Goal: Transaction & Acquisition: Purchase product/service

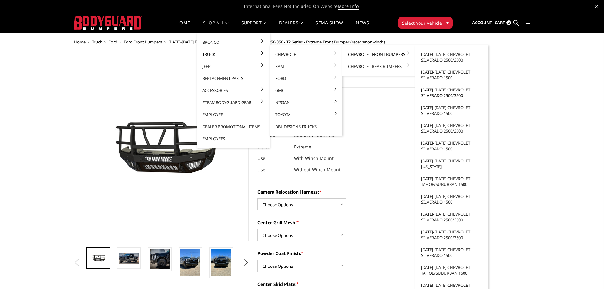
click at [440, 96] on link "[DATE]-[DATE] Chevrolet Silverado 2500/3500" at bounding box center [452, 93] width 68 height 18
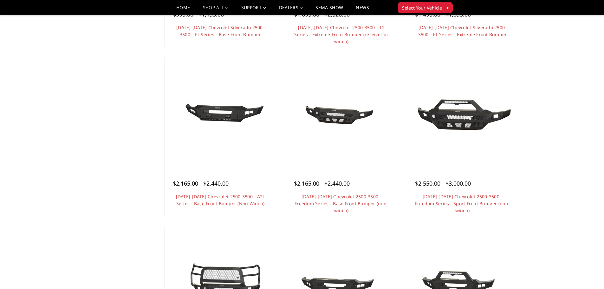
scroll to position [32, 0]
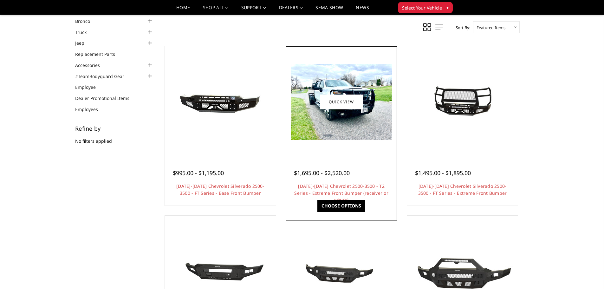
click at [347, 136] on img at bounding box center [342, 102] width 102 height 76
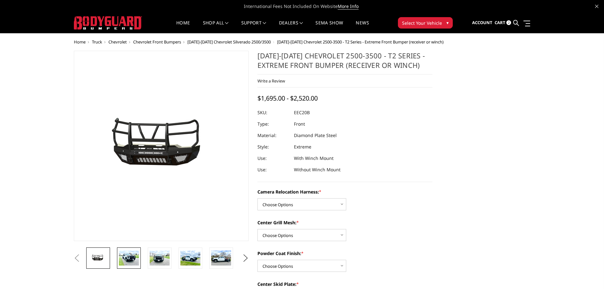
click at [125, 260] on img at bounding box center [129, 258] width 20 height 15
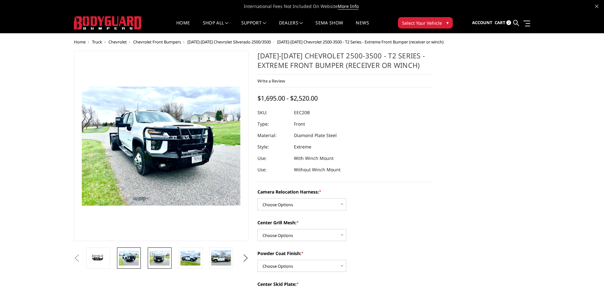
click at [163, 253] on img at bounding box center [160, 258] width 20 height 15
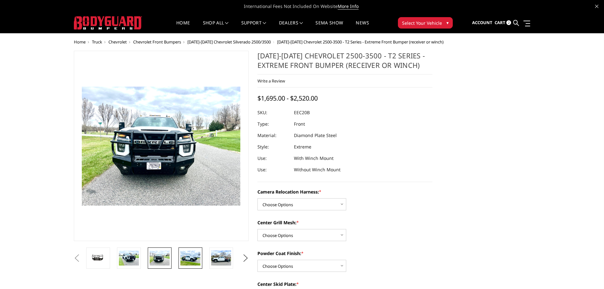
click at [188, 255] on img at bounding box center [191, 258] width 20 height 15
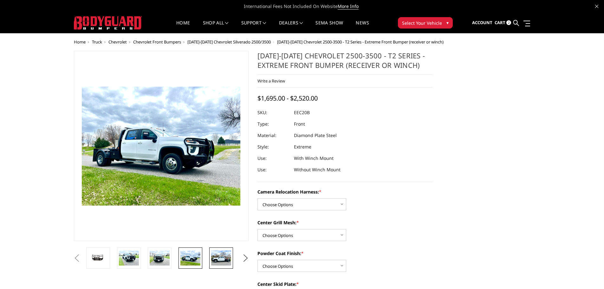
click at [221, 258] on img at bounding box center [221, 258] width 20 height 15
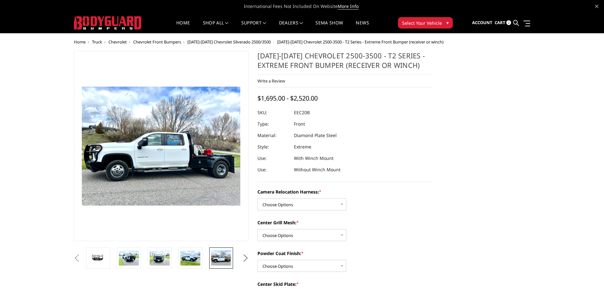
click at [244, 259] on button "Next" at bounding box center [246, 259] width 10 height 10
click at [221, 258] on img at bounding box center [221, 257] width 20 height 13
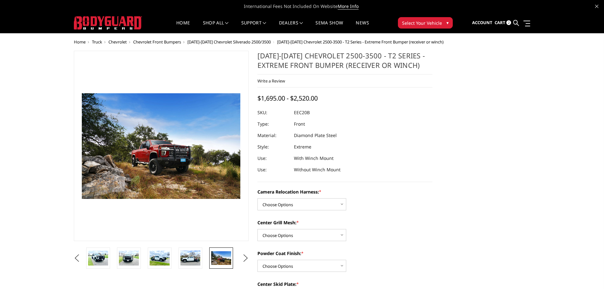
click at [168, 43] on span "Chevrolet Front Bumpers" at bounding box center [157, 42] width 48 height 6
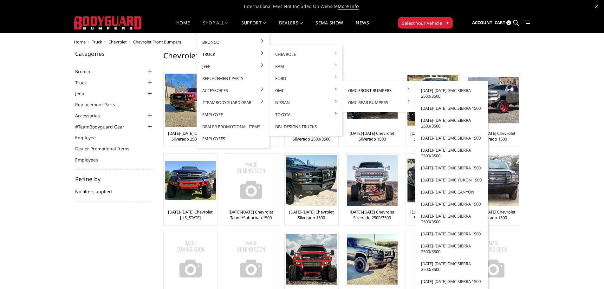
click at [433, 123] on link "[DATE]-[DATE] GMC Sierra 2500/3500" at bounding box center [452, 123] width 68 height 18
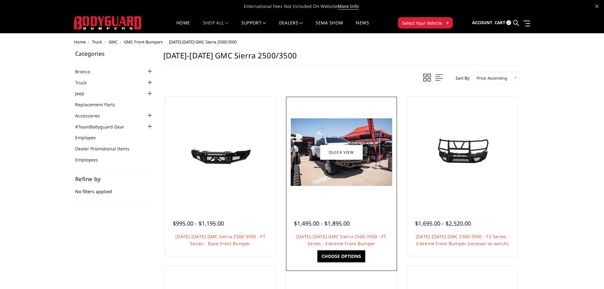
click at [344, 175] on img at bounding box center [342, 152] width 102 height 68
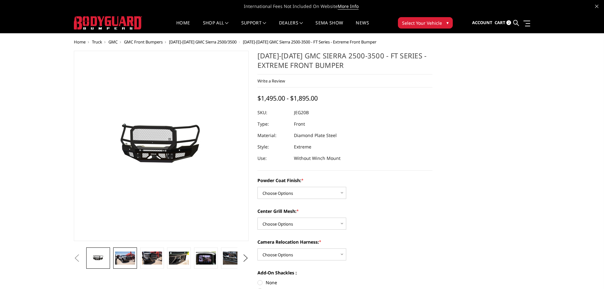
click at [123, 261] on img at bounding box center [125, 258] width 20 height 13
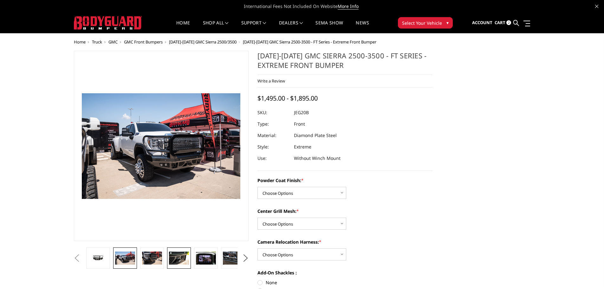
click at [181, 257] on img at bounding box center [179, 258] width 20 height 13
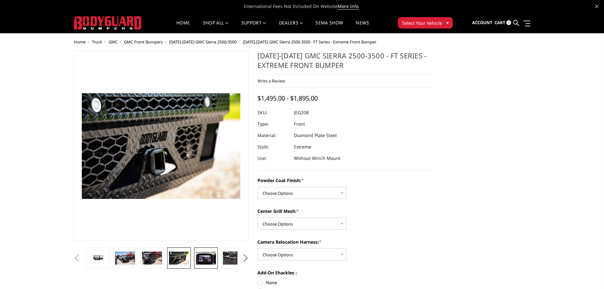
click at [210, 259] on img at bounding box center [206, 258] width 20 height 13
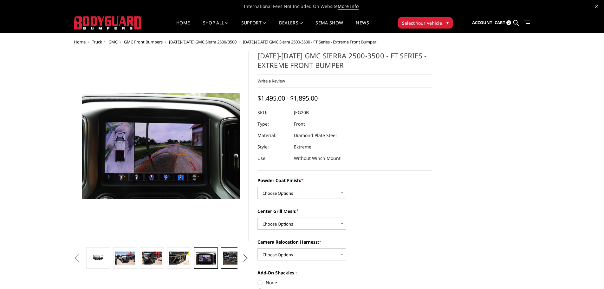
click at [227, 258] on img at bounding box center [233, 258] width 20 height 13
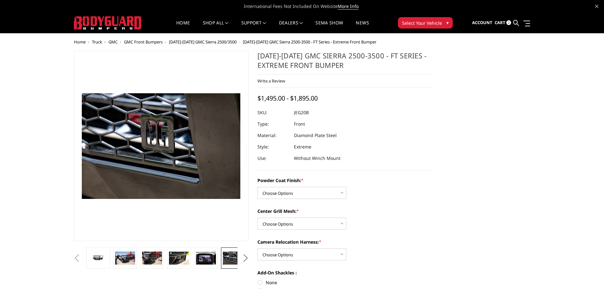
click at [246, 260] on button "Next" at bounding box center [246, 259] width 10 height 10
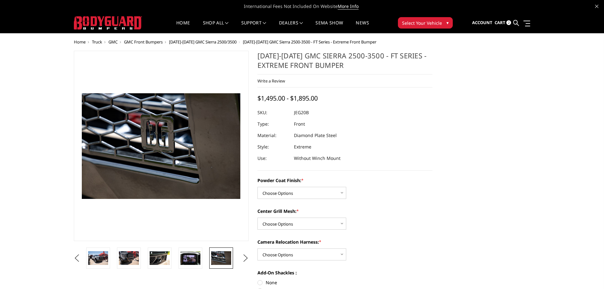
click at [223, 260] on img at bounding box center [221, 257] width 20 height 13
click at [82, 256] on button "Previous" at bounding box center [77, 259] width 10 height 10
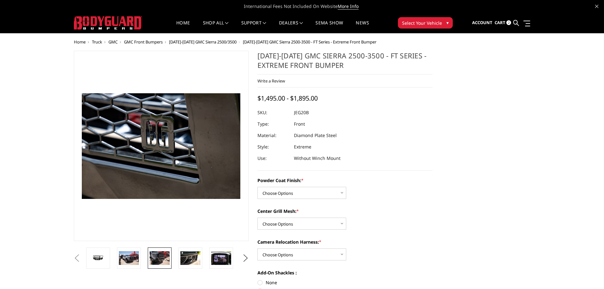
click at [156, 260] on img at bounding box center [160, 257] width 20 height 13
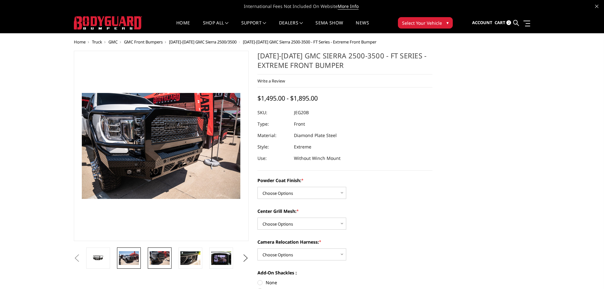
click at [129, 252] on img at bounding box center [129, 257] width 20 height 13
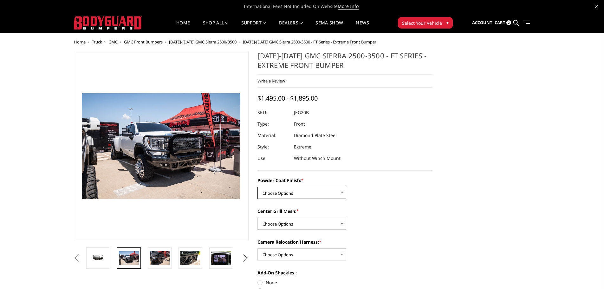
click at [330, 192] on select "Choose Options Bare Metal Gloss Black Powder Coat Textured Black Powder Coat" at bounding box center [302, 193] width 89 height 12
select select "3258"
click at [258, 187] on select "Choose Options Bare Metal Gloss Black Powder Coat Textured Black Powder Coat" at bounding box center [302, 193] width 89 height 12
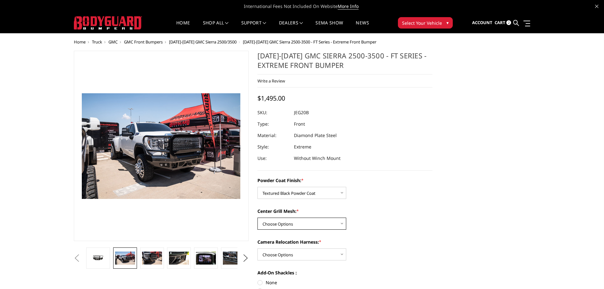
click at [305, 221] on select "Choose Options WITH Expanded Metal in Center Grill WITHOUT Expanded Metal in Ce…" at bounding box center [302, 224] width 89 height 12
select select "3259"
click at [258, 218] on select "Choose Options WITH Expanded Metal in Center Grill WITHOUT Expanded Metal in Ce…" at bounding box center [302, 224] width 89 height 12
click at [317, 250] on select "Choose Options WITH Camera Relocation Harness WITHOUT Camera Relocation Harness" at bounding box center [302, 254] width 89 height 12
click at [258, 248] on select "Choose Options WITH Camera Relocation Harness WITHOUT Camera Relocation Harness" at bounding box center [302, 254] width 89 height 12
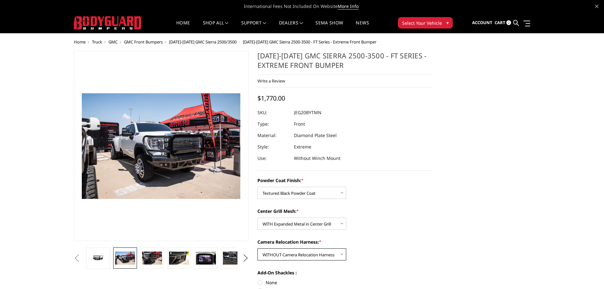
click at [323, 251] on select "Choose Options WITH Camera Relocation Harness WITHOUT Camera Relocation Harness" at bounding box center [302, 254] width 89 height 12
select select "3261"
click at [258, 248] on select "Choose Options WITH Camera Relocation Harness WITHOUT Camera Relocation Harness" at bounding box center [302, 254] width 89 height 12
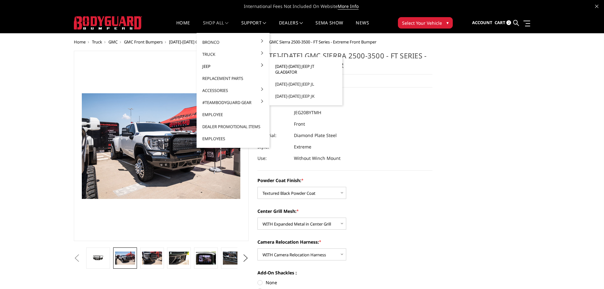
click at [303, 68] on link "[DATE]-[DATE] Jeep JT Gladiator" at bounding box center [306, 69] width 68 height 18
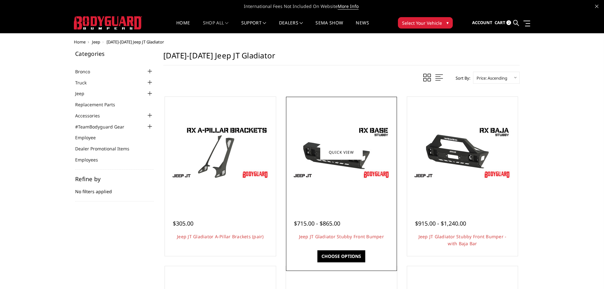
click at [340, 177] on img at bounding box center [342, 152] width 102 height 57
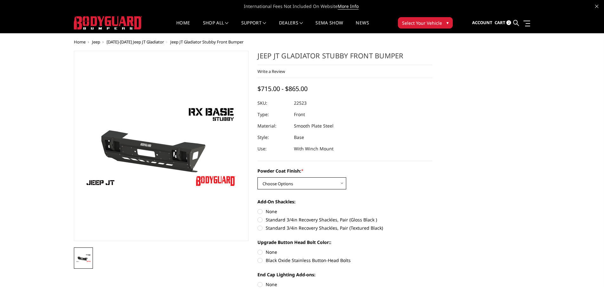
click at [329, 187] on select "Choose Options Bare Metal Textured Black Powder Coat" at bounding box center [302, 183] width 89 height 12
select select "4246"
click at [258, 177] on select "Choose Options Bare Metal Textured Black Powder Coat" at bounding box center [302, 183] width 89 height 12
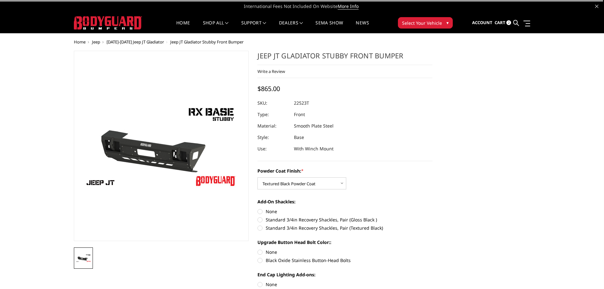
click at [260, 212] on label "None" at bounding box center [345, 211] width 175 height 7
click at [258, 208] on input "None" at bounding box center [258, 208] width 0 height 0
radio input "true"
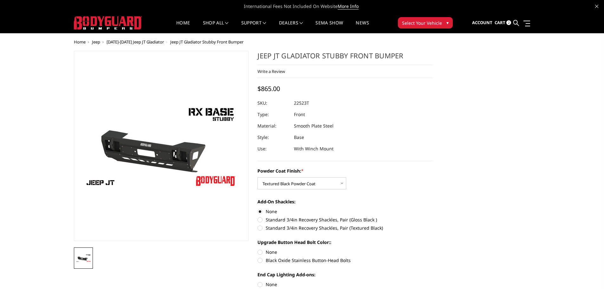
click at [262, 254] on label "None" at bounding box center [345, 252] width 175 height 7
click at [258, 249] on input "None" at bounding box center [258, 249] width 0 height 0
radio input "true"
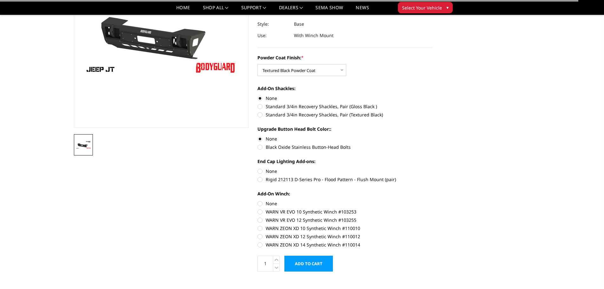
scroll to position [95, 0]
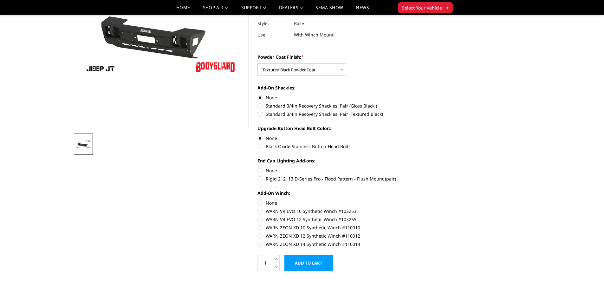
click at [260, 171] on label "None" at bounding box center [345, 170] width 175 height 7
click at [258, 168] on input "None" at bounding box center [258, 167] width 0 height 0
radio input "true"
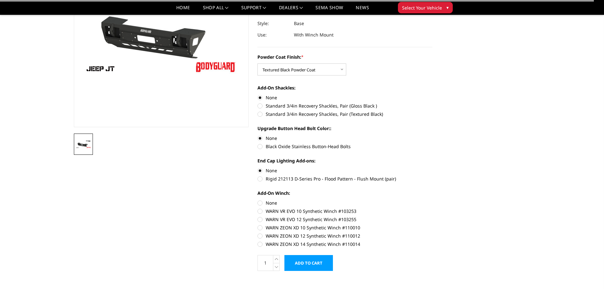
click at [262, 203] on label "None" at bounding box center [345, 203] width 175 height 7
click at [258, 200] on input "None" at bounding box center [258, 200] width 0 height 0
radio input "true"
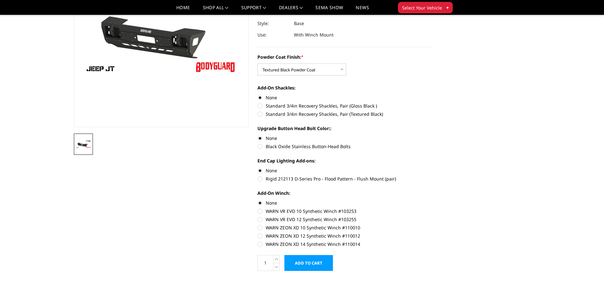
click at [311, 265] on input "Add to Cart" at bounding box center [309, 263] width 49 height 16
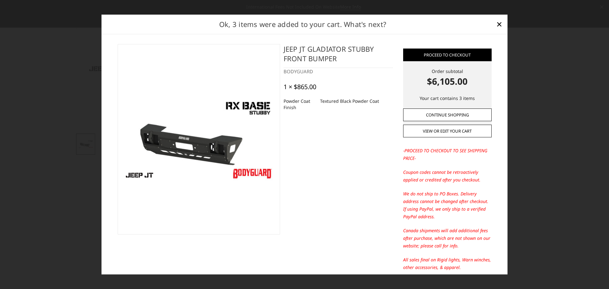
click at [446, 116] on link "Continue Shopping" at bounding box center [447, 115] width 89 height 13
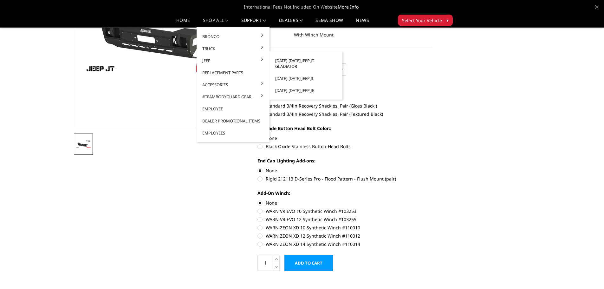
click at [300, 60] on link "2020-2025 Jeep JT Gladiator" at bounding box center [306, 64] width 68 height 18
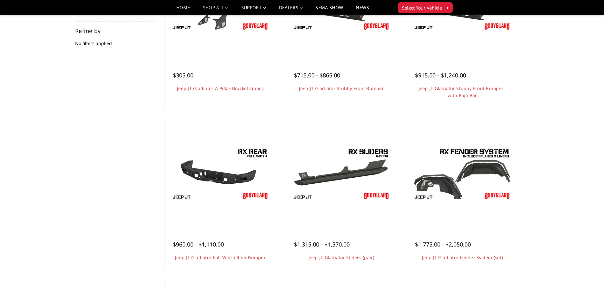
scroll to position [159, 0]
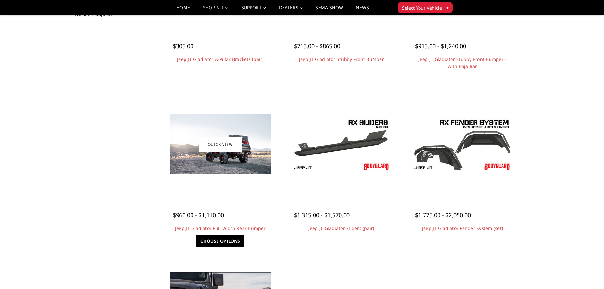
click at [225, 164] on img at bounding box center [221, 144] width 102 height 61
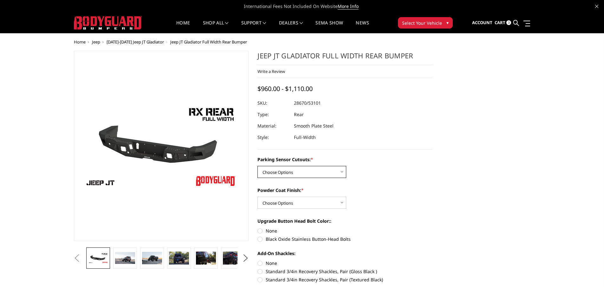
click at [325, 174] on select "Choose Options Yes - WITH Parking Sensor Cutouts No - WITHOUT Parking Sensor Cu…" at bounding box center [302, 172] width 89 height 12
select select "4251"
click at [258, 166] on select "Choose Options Yes - WITH Parking Sensor Cutouts No - WITHOUT Parking Sensor Cu…" at bounding box center [302, 172] width 89 height 12
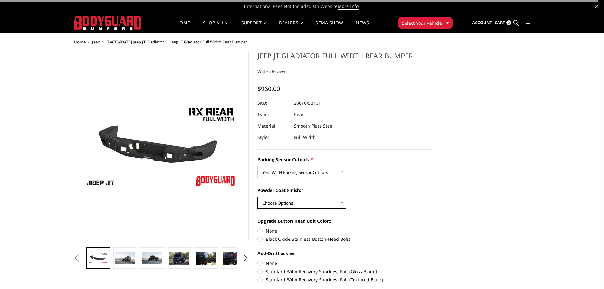
click at [308, 204] on select "Choose Options Bare Metal Textured Black Powder Coat" at bounding box center [302, 203] width 89 height 12
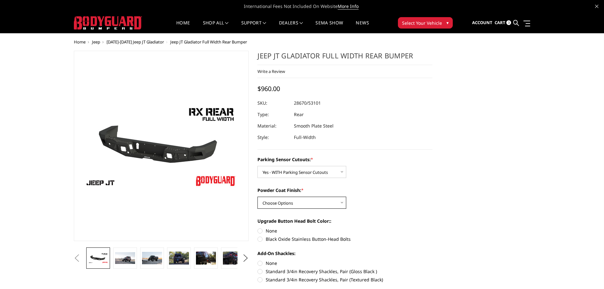
select select "4254"
click at [258, 197] on select "Choose Options Bare Metal Textured Black Powder Coat" at bounding box center [302, 203] width 89 height 12
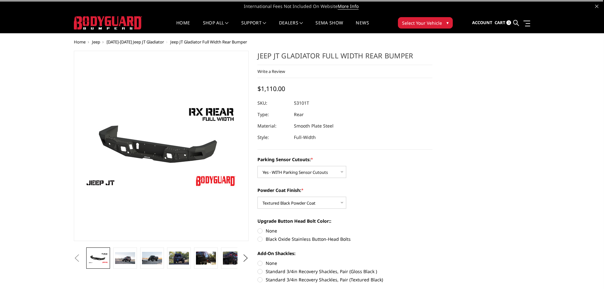
click at [260, 232] on label "None" at bounding box center [345, 231] width 175 height 7
click at [258, 228] on input "None" at bounding box center [258, 228] width 0 height 0
radio input "true"
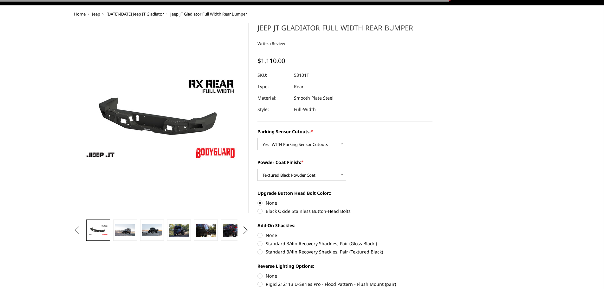
scroll to position [63, 0]
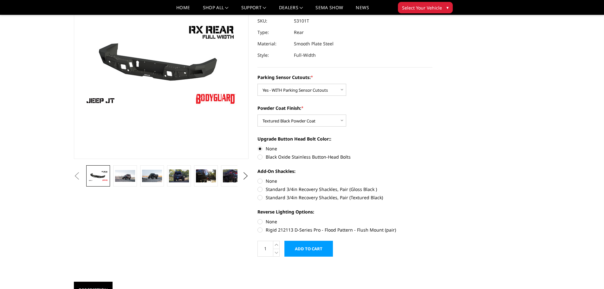
click at [262, 180] on label "None" at bounding box center [345, 181] width 175 height 7
click at [258, 178] on input "None" at bounding box center [258, 178] width 0 height 0
radio input "true"
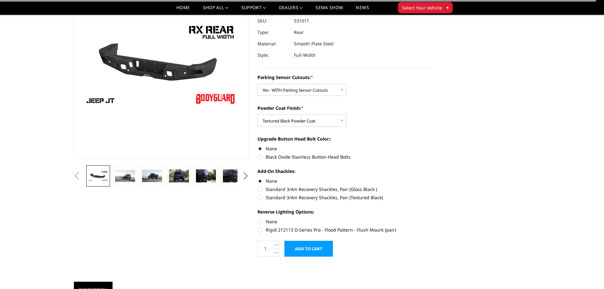
click at [261, 221] on label "None" at bounding box center [345, 221] width 175 height 7
click at [258, 219] on input "None" at bounding box center [258, 218] width 0 height 0
radio input "true"
click at [310, 249] on input "Add to Cart" at bounding box center [309, 249] width 49 height 16
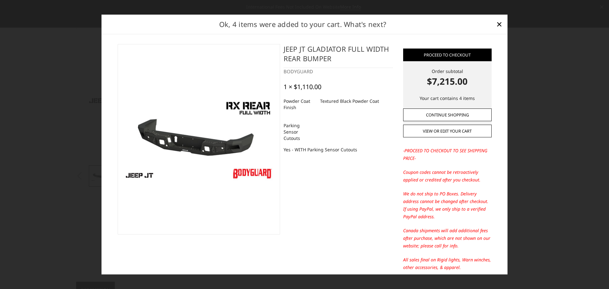
click at [449, 115] on link "Continue Shopping" at bounding box center [447, 115] width 89 height 13
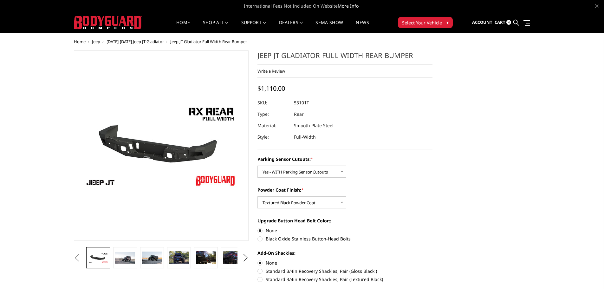
scroll to position [0, 0]
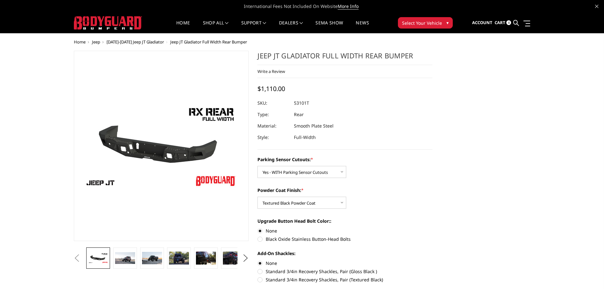
click at [143, 42] on span "2020-2025 Jeep JT Gladiator" at bounding box center [135, 42] width 57 height 6
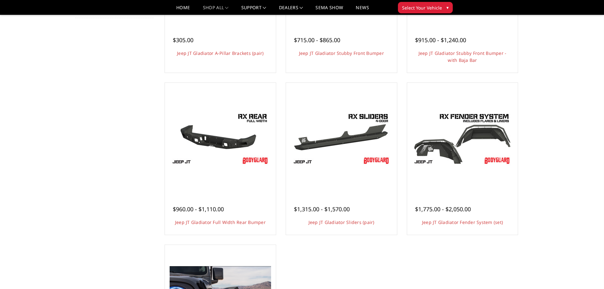
scroll to position [190, 0]
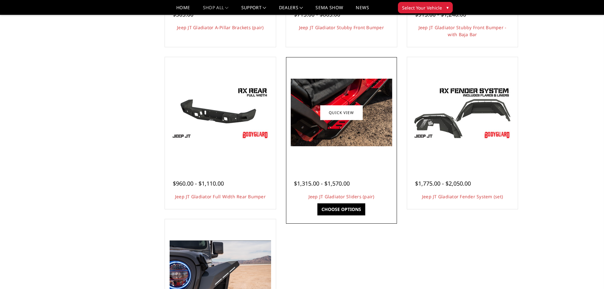
click at [329, 135] on img at bounding box center [342, 113] width 102 height 68
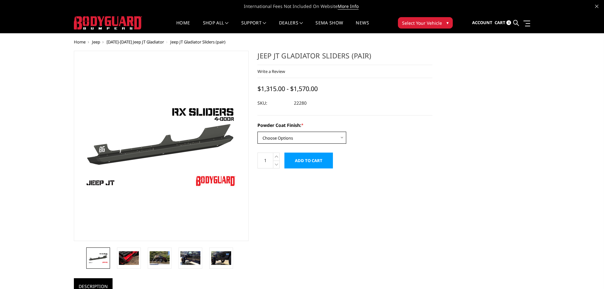
click at [334, 136] on select "Choose Options Bare Metal Textured Black Powder Coat" at bounding box center [302, 138] width 89 height 12
select select "4244"
click at [258, 132] on select "Choose Options Bare Metal Textured Black Powder Coat" at bounding box center [302, 138] width 89 height 12
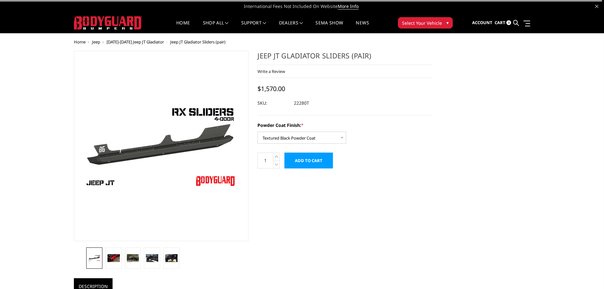
click at [315, 161] on input "Add to Cart" at bounding box center [309, 161] width 49 height 16
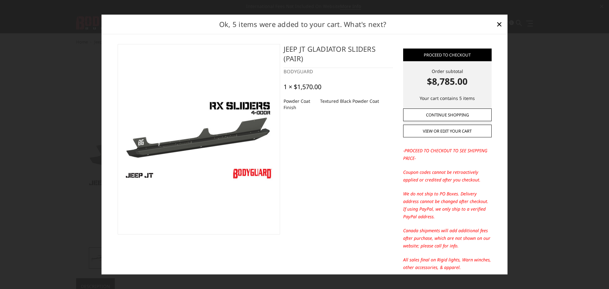
click at [433, 113] on link "Continue Shopping" at bounding box center [447, 115] width 89 height 13
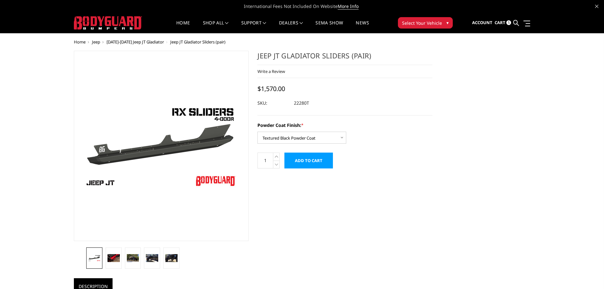
click at [150, 40] on span "[DATE]-[DATE] Jeep JT Gladiator" at bounding box center [135, 42] width 57 height 6
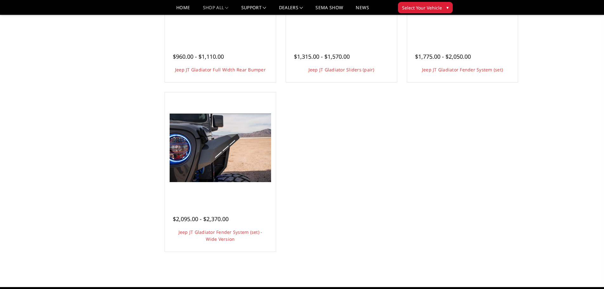
scroll to position [286, 0]
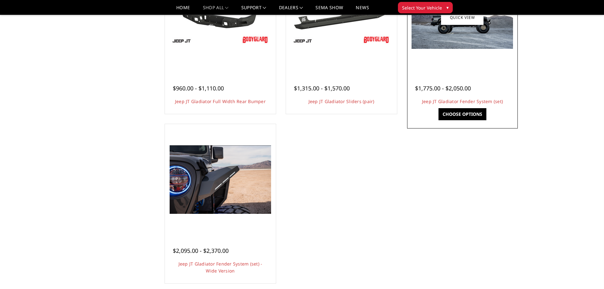
click at [453, 45] on img at bounding box center [463, 17] width 102 height 63
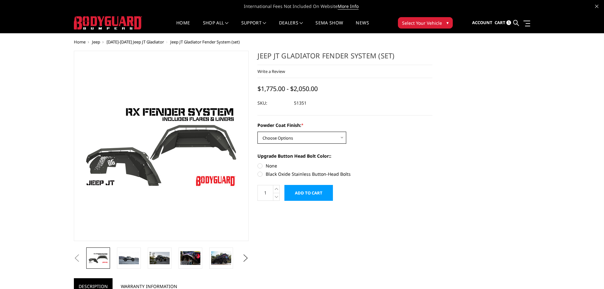
click at [288, 135] on select "Choose Options Bare Metal Textured Black Powder Coat" at bounding box center [302, 138] width 89 height 12
select select "4109"
click at [258, 132] on select "Choose Options Bare Metal Textured Black Powder Coat" at bounding box center [302, 138] width 89 height 12
click at [261, 167] on label "None" at bounding box center [345, 165] width 175 height 7
click at [258, 163] on input "None" at bounding box center [258, 162] width 0 height 0
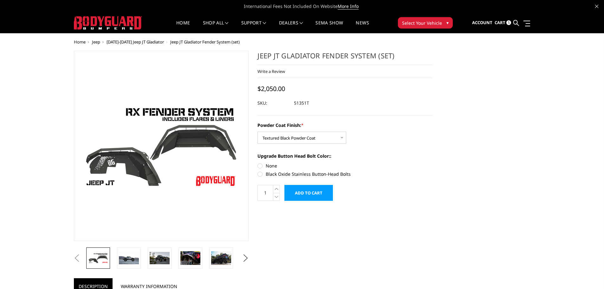
radio input "true"
click at [310, 195] on input "Add to Cart" at bounding box center [309, 193] width 49 height 16
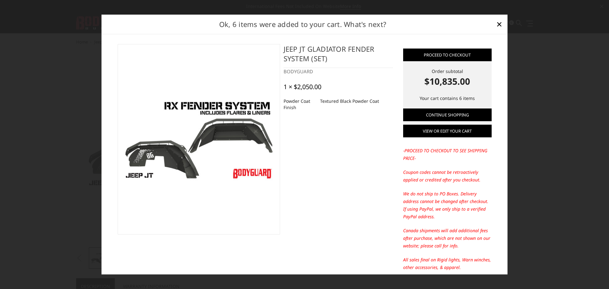
click at [444, 131] on link "View or edit your cart" at bounding box center [447, 131] width 89 height 13
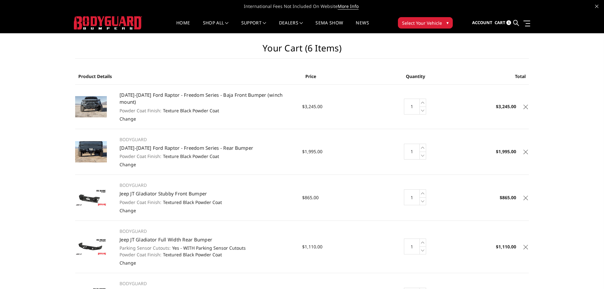
click at [525, 105] on icon at bounding box center [526, 107] width 4 height 4
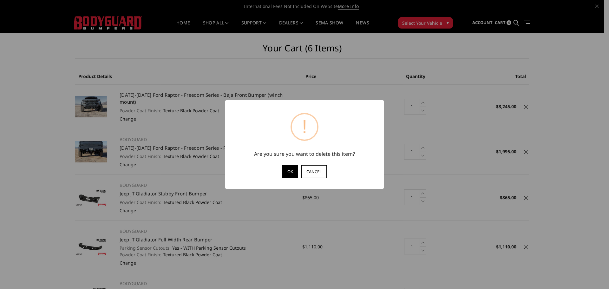
click at [293, 171] on button "OK" at bounding box center [290, 171] width 16 height 13
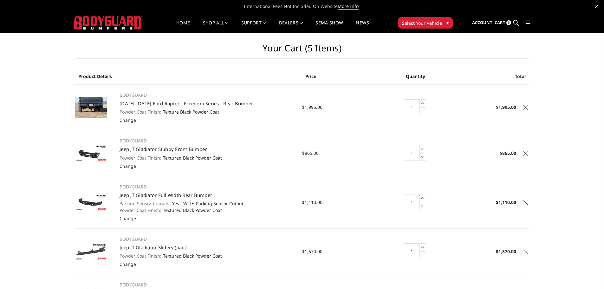
click at [527, 106] on icon at bounding box center [526, 107] width 4 height 4
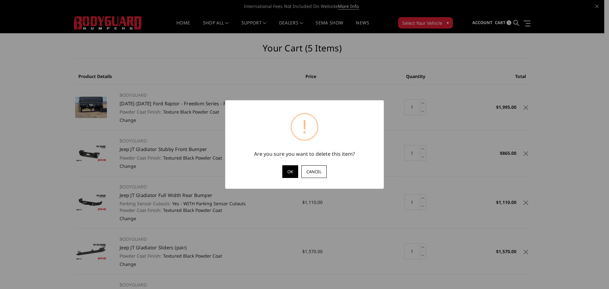
click at [293, 172] on button "OK" at bounding box center [290, 171] width 16 height 13
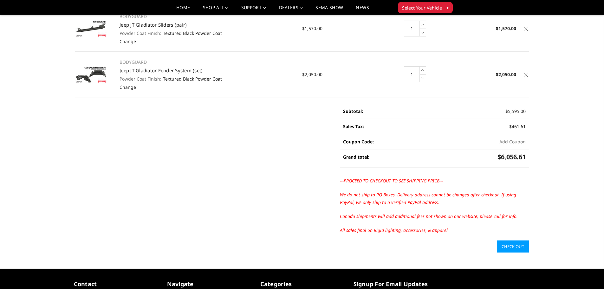
scroll to position [190, 0]
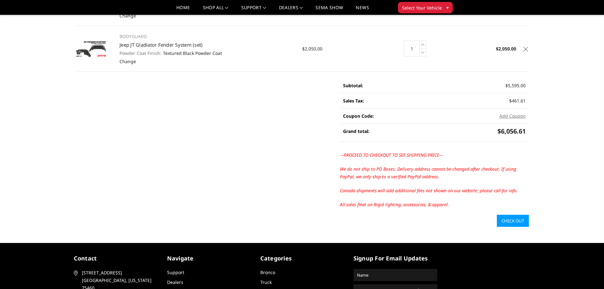
click at [509, 221] on link "Check out" at bounding box center [513, 221] width 32 height 12
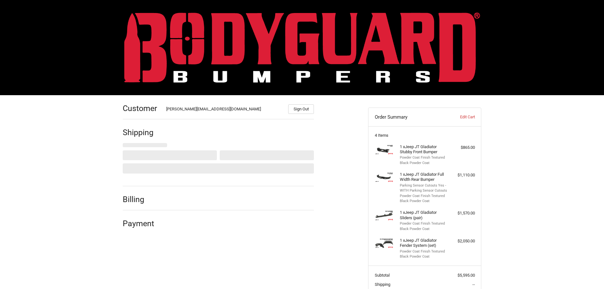
select select "US"
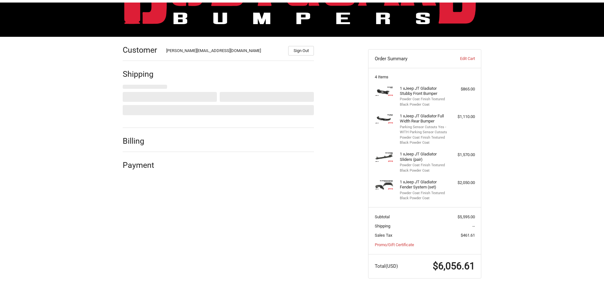
scroll to position [62, 0]
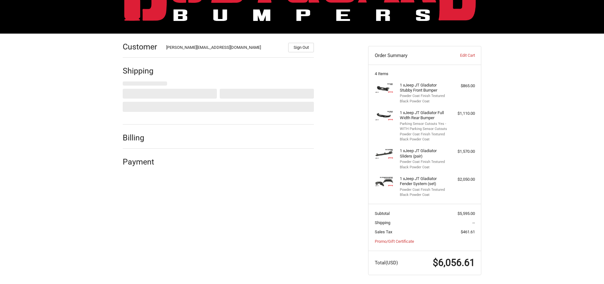
select select "[GEOGRAPHIC_DATA]"
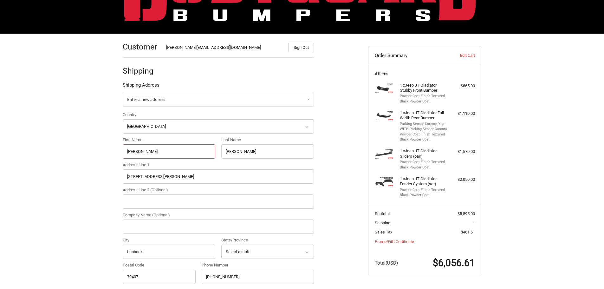
click at [154, 154] on input "[PERSON_NAME]" at bounding box center [169, 151] width 93 height 14
click at [193, 104] on link "Enter a new address" at bounding box center [218, 99] width 191 height 15
click at [158, 112] on link "Enter a new address" at bounding box center [218, 113] width 185 height 12
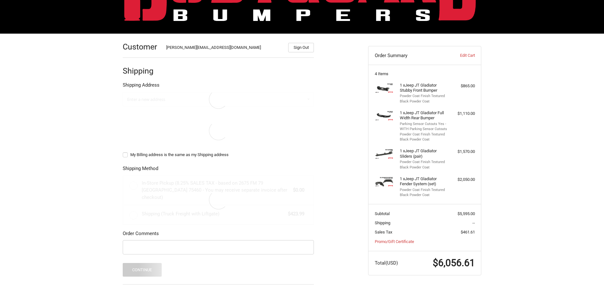
select select "US"
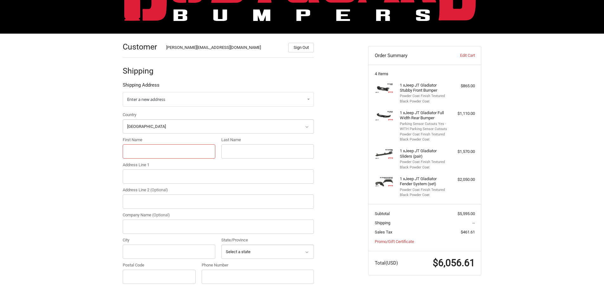
click at [150, 154] on input "First Name" at bounding box center [169, 151] width 93 height 14
type input "[PERSON_NAME]"
click at [150, 175] on input "Address Line 1" at bounding box center [218, 176] width 191 height 14
click at [142, 176] on input "Address Line 1" at bounding box center [218, 176] width 191 height 14
paste input "[STREET_ADDRESS][PERSON_NAME]"
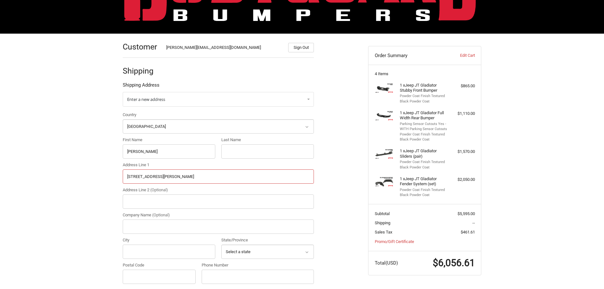
type input "[STREET_ADDRESS][PERSON_NAME]"
click at [152, 228] on input "Company Name (Optional)" at bounding box center [218, 227] width 191 height 14
type input "Rimz One"
click at [158, 250] on input "City" at bounding box center [169, 252] width 93 height 14
type input "[GEOGRAPHIC_DATA]"
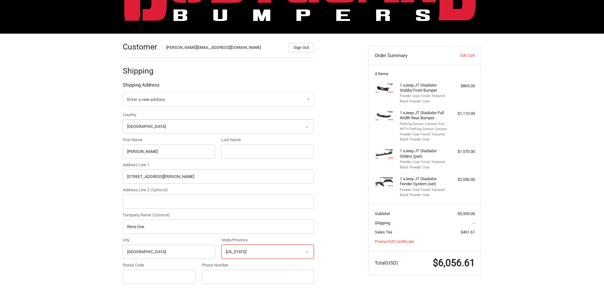
select select "NC"
type input "28117"
click at [108, 221] on div "Customer [PERSON_NAME][EMAIL_ADDRESS][DOMAIN_NAME] Sign Out Shipping Shipping A…" at bounding box center [302, 249] width 604 height 430
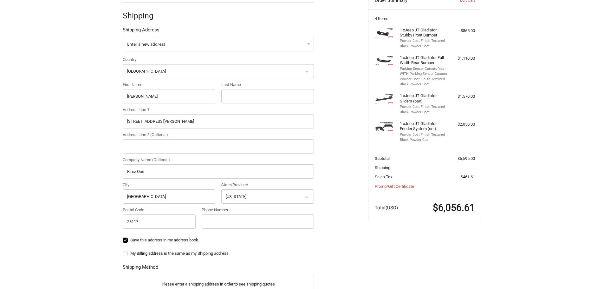
scroll to position [220, 0]
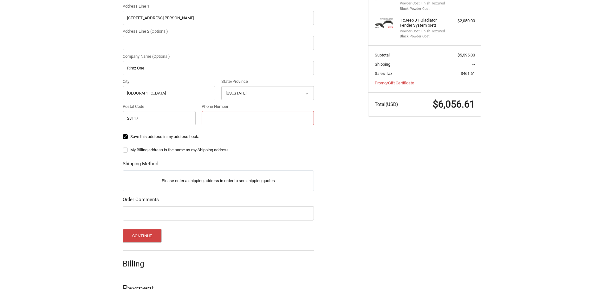
click at [240, 115] on input "Phone Number" at bounding box center [258, 118] width 112 height 14
click at [228, 118] on input "Phone Number" at bounding box center [258, 118] width 112 height 14
type input "[PHONE_NUMBER]"
click at [257, 136] on label "Save this address in my address book." at bounding box center [218, 136] width 191 height 5
click at [123, 134] on input "Save this address in my address book." at bounding box center [123, 134] width 0 height 0
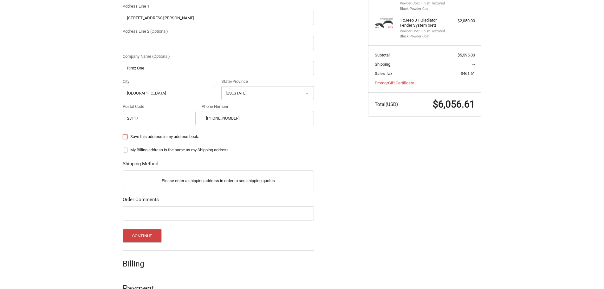
checkbox input "false"
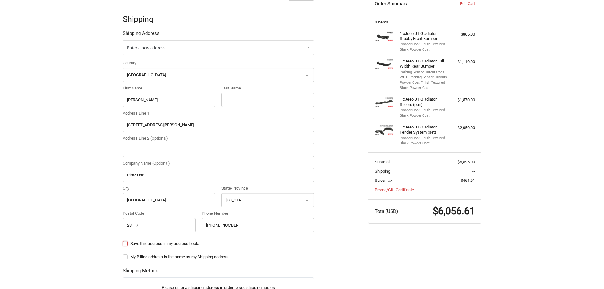
scroll to position [125, 0]
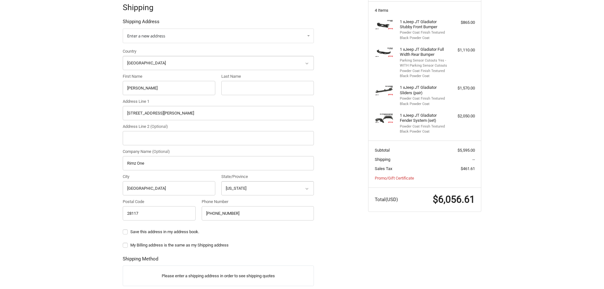
click at [114, 193] on div "Customer [PERSON_NAME][EMAIL_ADDRESS][DOMAIN_NAME] Sign Out Shipping Shipping A…" at bounding box center [302, 185] width 381 height 430
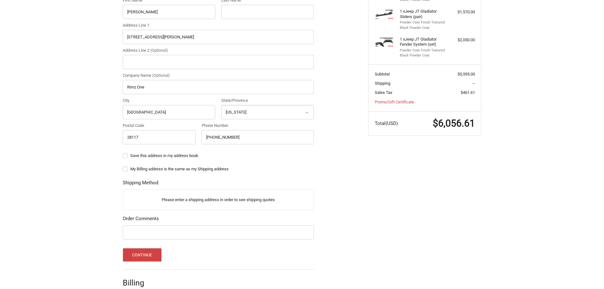
scroll to position [220, 0]
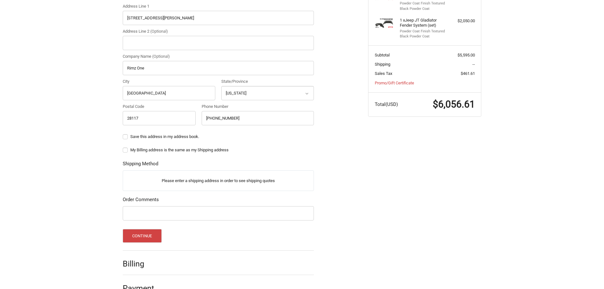
click at [184, 188] on div "Please enter a shipping address in order to see shipping quotes" at bounding box center [218, 180] width 191 height 21
click at [176, 172] on div "Please enter a shipping address in order to see shipping quotes" at bounding box center [218, 180] width 191 height 21
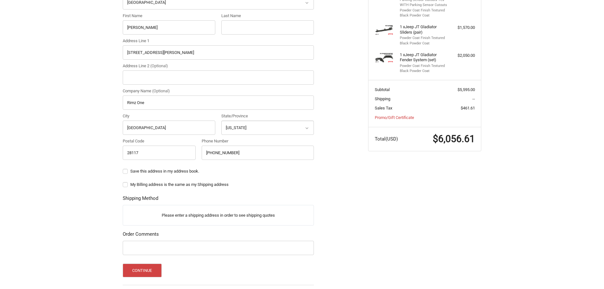
scroll to position [125, 0]
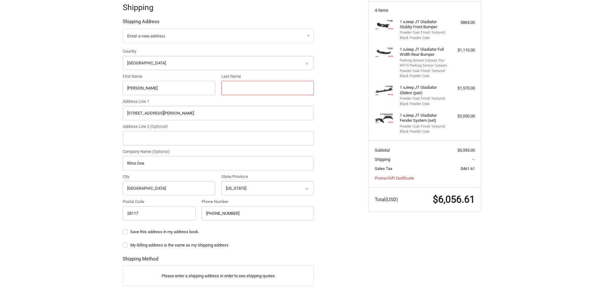
click at [238, 89] on input "Last Name" at bounding box center [267, 88] width 93 height 14
click at [200, 116] on input "[STREET_ADDRESS][PERSON_NAME]" at bounding box center [218, 113] width 191 height 14
click at [195, 137] on input "Address Line 2 (Optional)" at bounding box center [218, 138] width 191 height 14
click at [189, 187] on input "[GEOGRAPHIC_DATA]" at bounding box center [169, 188] width 93 height 14
click at [112, 220] on div "Customer [PERSON_NAME][EMAIL_ADDRESS][DOMAIN_NAME] Sign Out Shipping Shipping A…" at bounding box center [302, 185] width 381 height 430
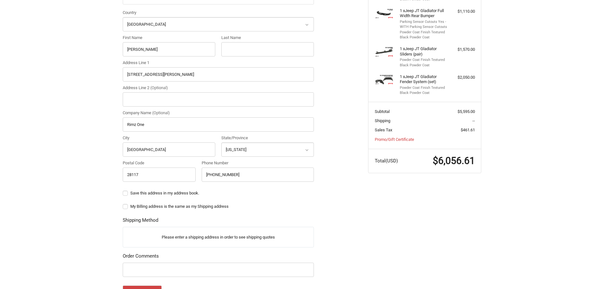
scroll to position [220, 0]
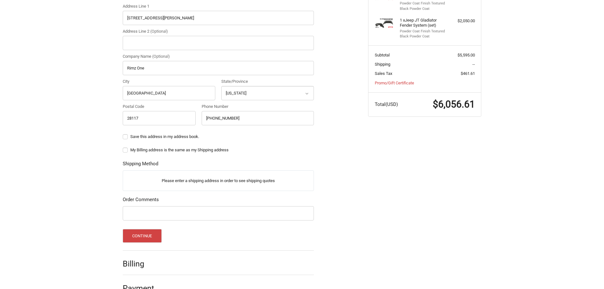
click at [180, 183] on p "Please enter a shipping address in order to see shipping quotes" at bounding box center [218, 181] width 191 height 12
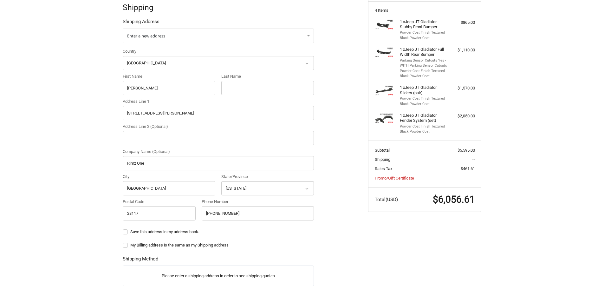
scroll to position [93, 0]
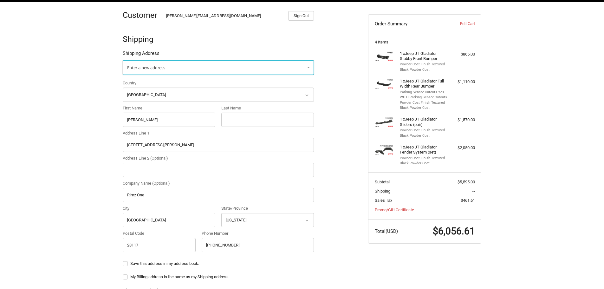
click at [282, 63] on link "Enter a new address" at bounding box center [218, 67] width 191 height 15
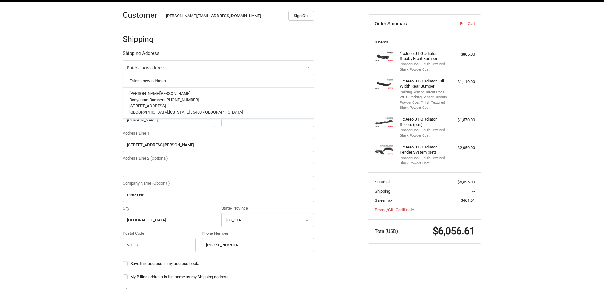
click at [331, 37] on ol "Customer [PERSON_NAME][EMAIL_ADDRESS][DOMAIN_NAME] Sign Out Shipping Shipping A…" at bounding box center [231, 214] width 216 height 424
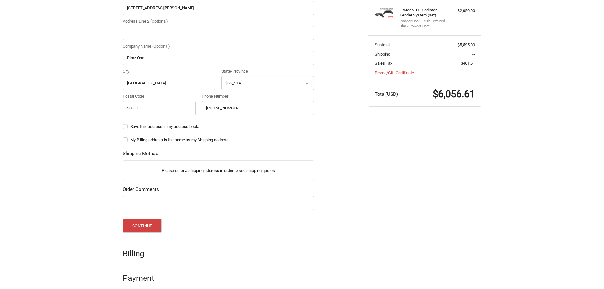
scroll to position [236, 0]
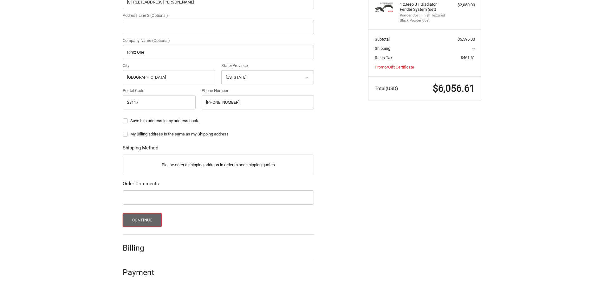
click at [132, 225] on button "Continue" at bounding box center [142, 220] width 39 height 14
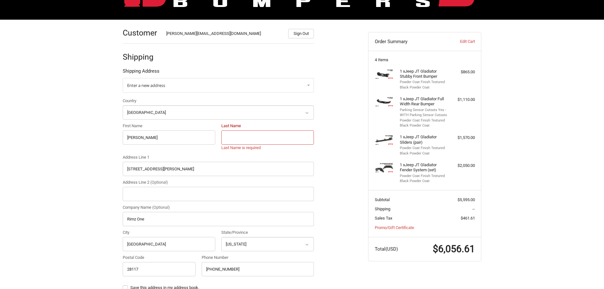
scroll to position [68, 0]
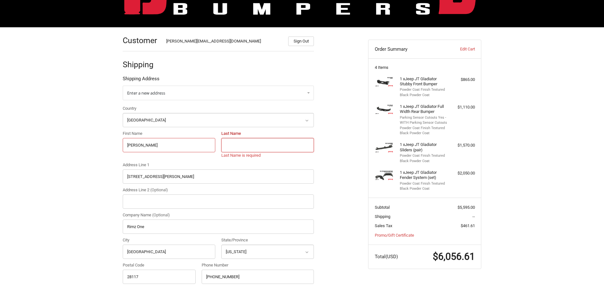
drag, startPoint x: 148, startPoint y: 144, endPoint x: 122, endPoint y: 141, distance: 25.9
click at [122, 141] on div "First Name [PERSON_NAME]" at bounding box center [169, 144] width 99 height 28
type input "[PERSON_NAME]"
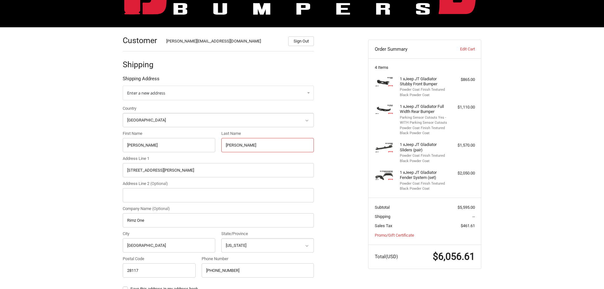
type input "[PERSON_NAME]"
click at [132, 146] on input "[PERSON_NAME]" at bounding box center [169, 145] width 93 height 14
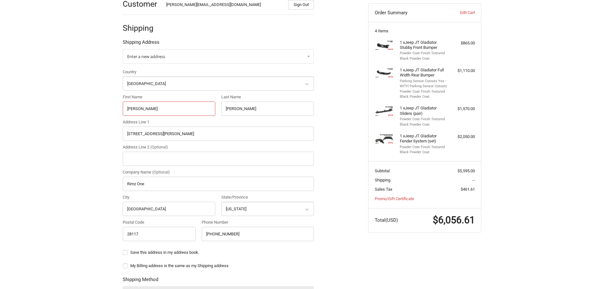
scroll to position [195, 0]
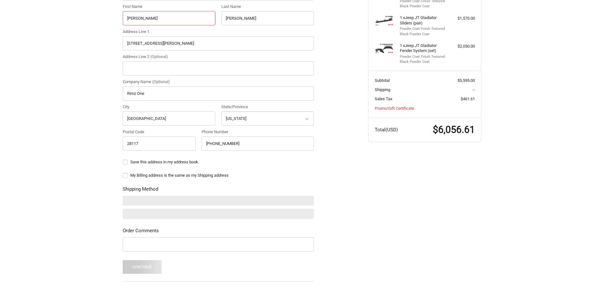
type input "[PERSON_NAME]"
click at [108, 174] on div "Customer [PERSON_NAME][EMAIL_ADDRESS][DOMAIN_NAME] Sign Out Shipping Shipping A…" at bounding box center [302, 118] width 604 height 436
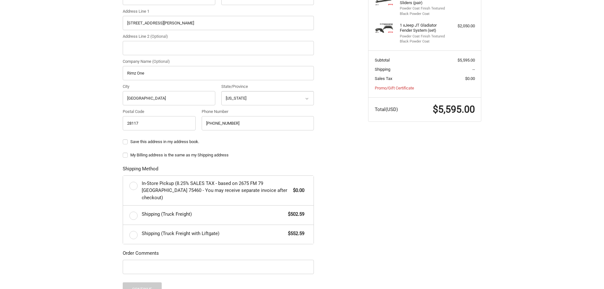
scroll to position [227, 0]
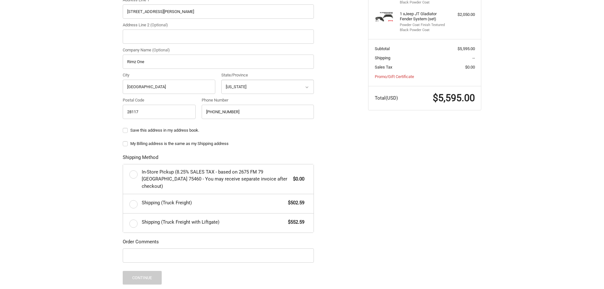
click at [409, 182] on div "Customer [PERSON_NAME][EMAIL_ADDRESS][DOMAIN_NAME] Sign Out Shipping Shipping A…" at bounding box center [302, 108] width 381 height 479
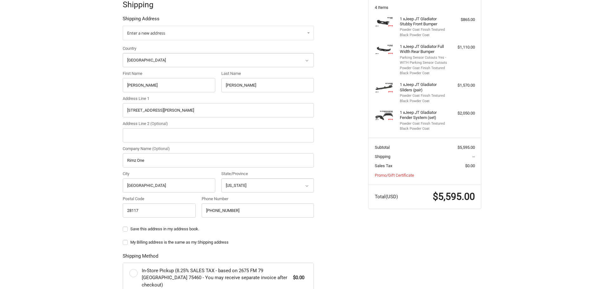
scroll to position [195, 0]
